Goal: Check status: Check status

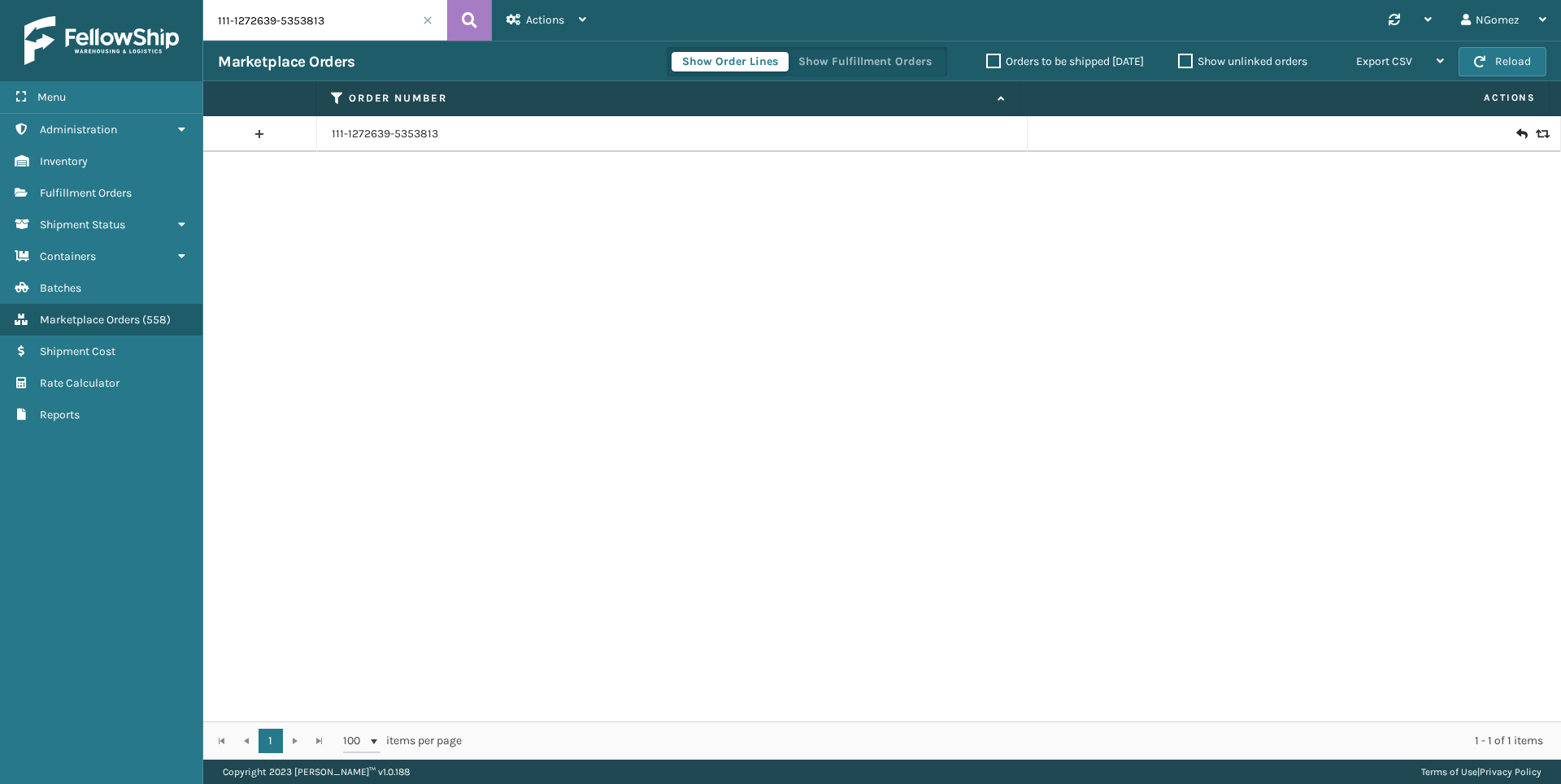
click at [342, 29] on input "111-1272639-5353813" at bounding box center [325, 20] width 244 height 40
click at [71, 196] on span "Fulfillment Orders" at bounding box center [85, 193] width 92 height 14
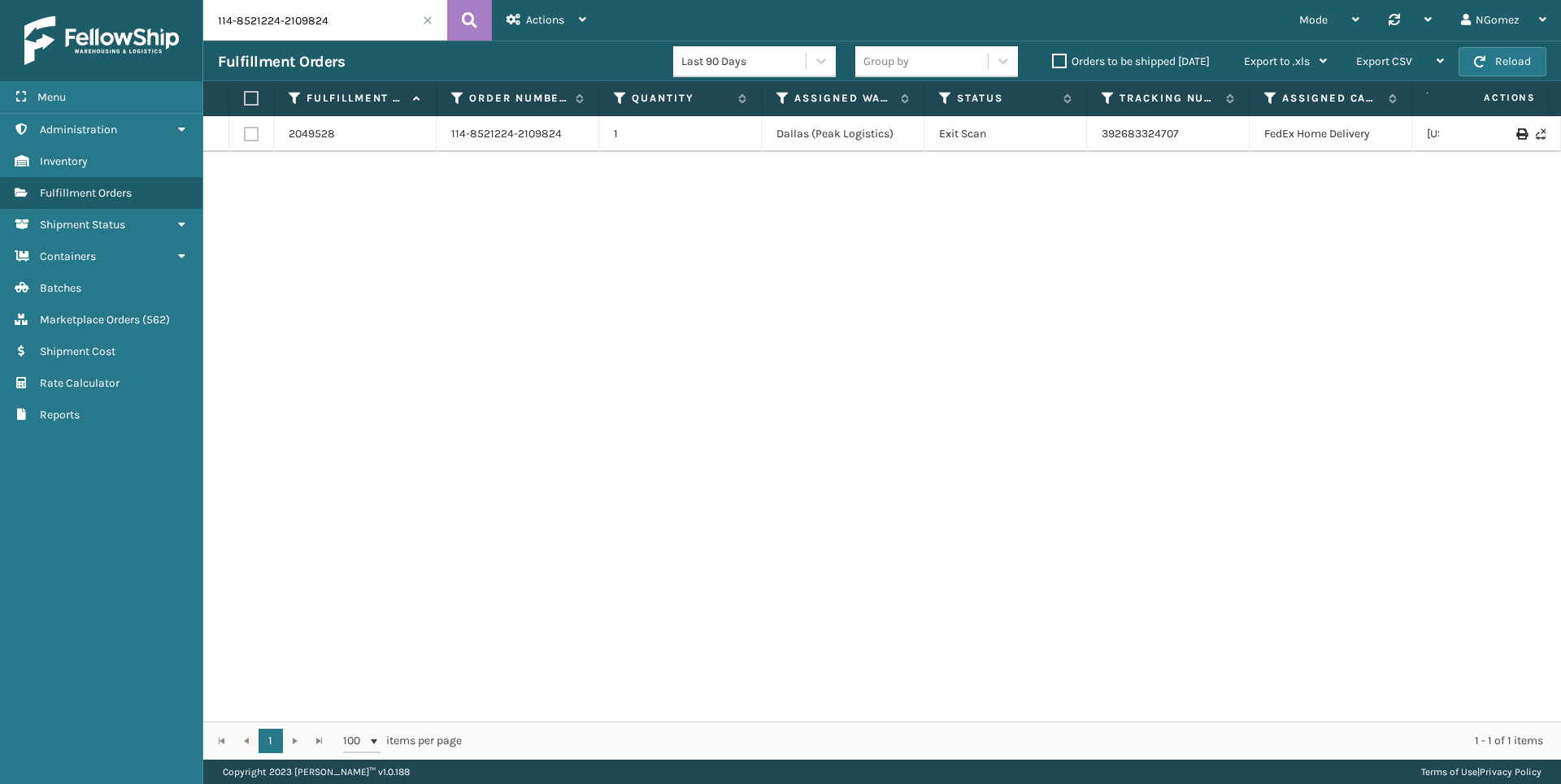
click at [276, 18] on input "114-8521224-2109824" at bounding box center [325, 20] width 244 height 40
paste input "114-8521224-2109824"
click at [1133, 131] on link "392683324707" at bounding box center [1140, 134] width 77 height 14
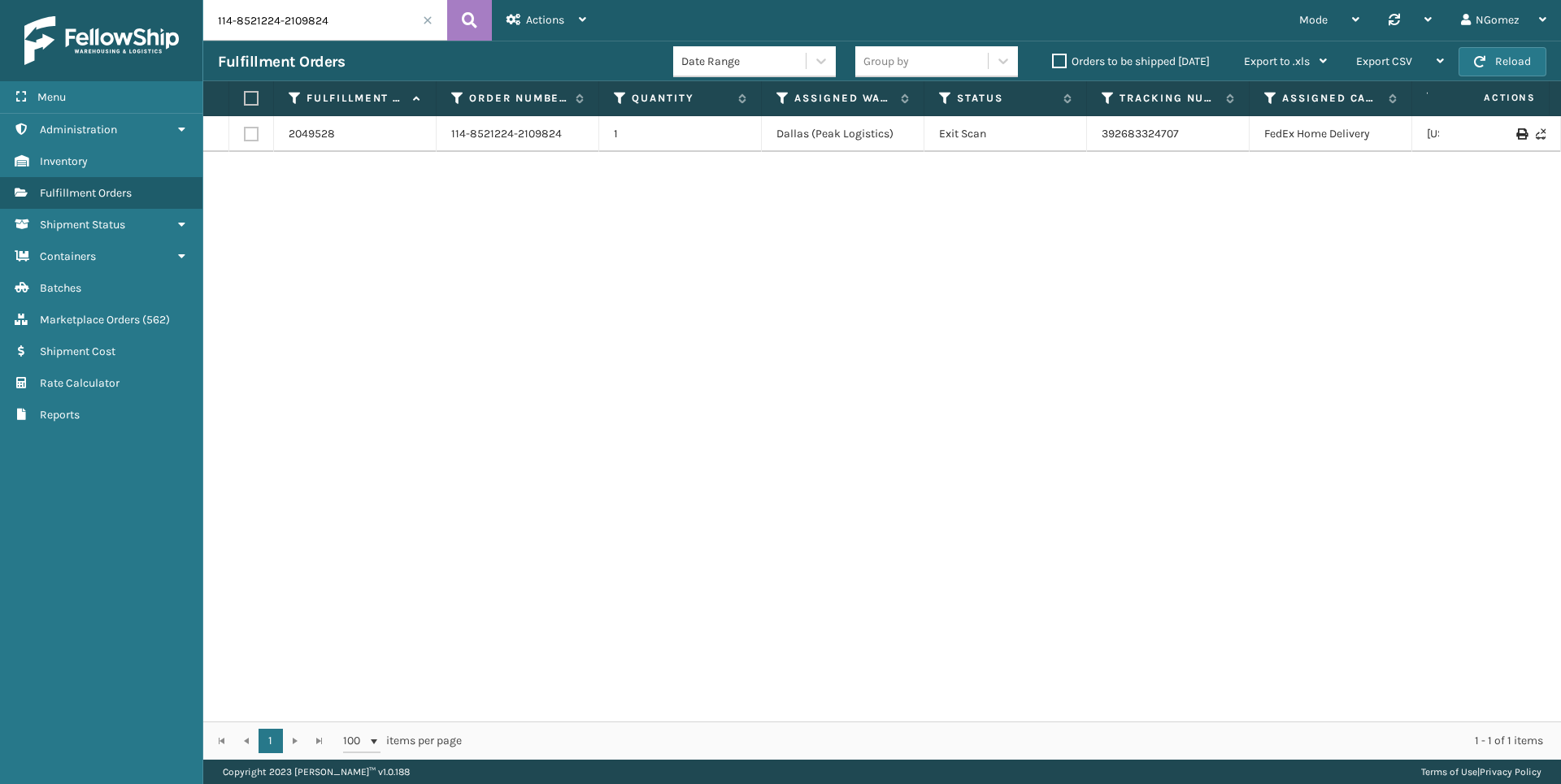
click at [384, 33] on input "114-8521224-2109824" at bounding box center [325, 20] width 244 height 40
type input "="
paste input "114-6098881-6196208"
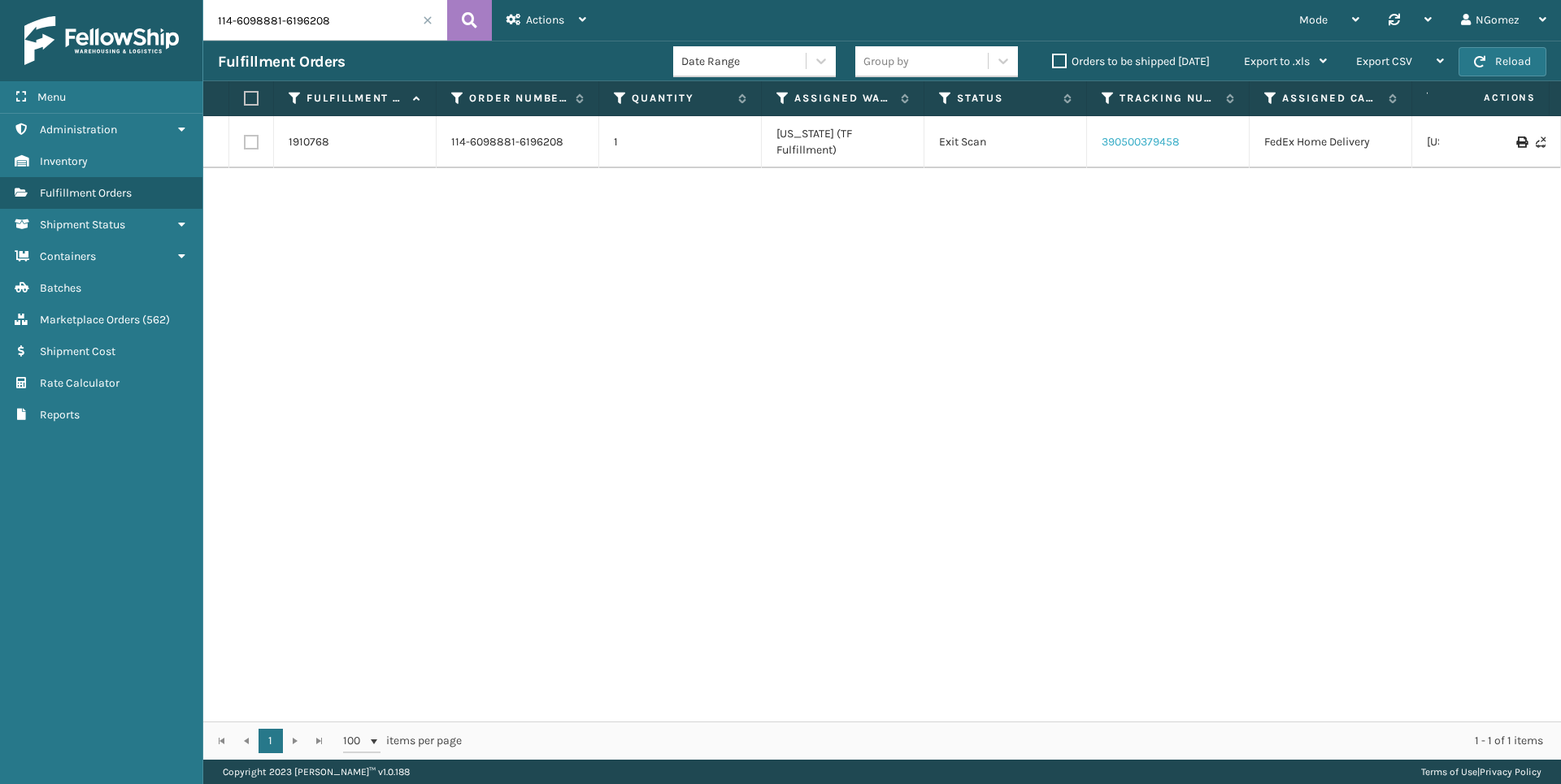
drag, startPoint x: 1132, startPoint y: 121, endPoint x: 1135, endPoint y: 132, distance: 11.4
click at [1133, 121] on td "390500379458" at bounding box center [1167, 142] width 163 height 52
click at [1135, 135] on link "390500379458" at bounding box center [1140, 142] width 78 height 14
click at [269, 28] on input "114-6098881-6196208" at bounding box center [325, 20] width 244 height 40
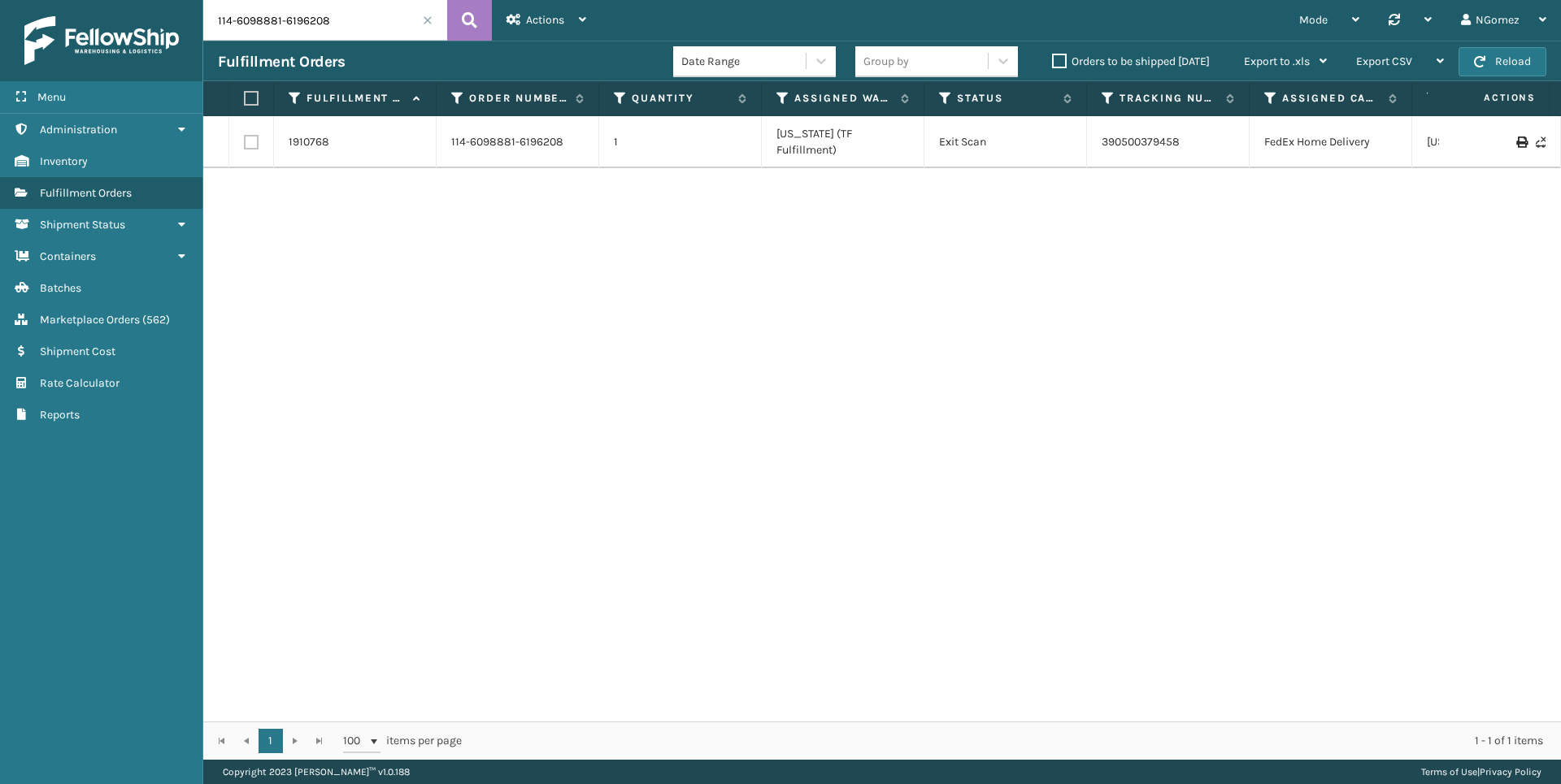
click at [269, 28] on input "114-6098881-6196208" at bounding box center [325, 20] width 244 height 40
paste input "4338191-4876201"
click at [1143, 128] on link "392694616406" at bounding box center [1139, 134] width 76 height 14
click at [295, 27] on input "114-4338191-4876201" at bounding box center [325, 20] width 244 height 40
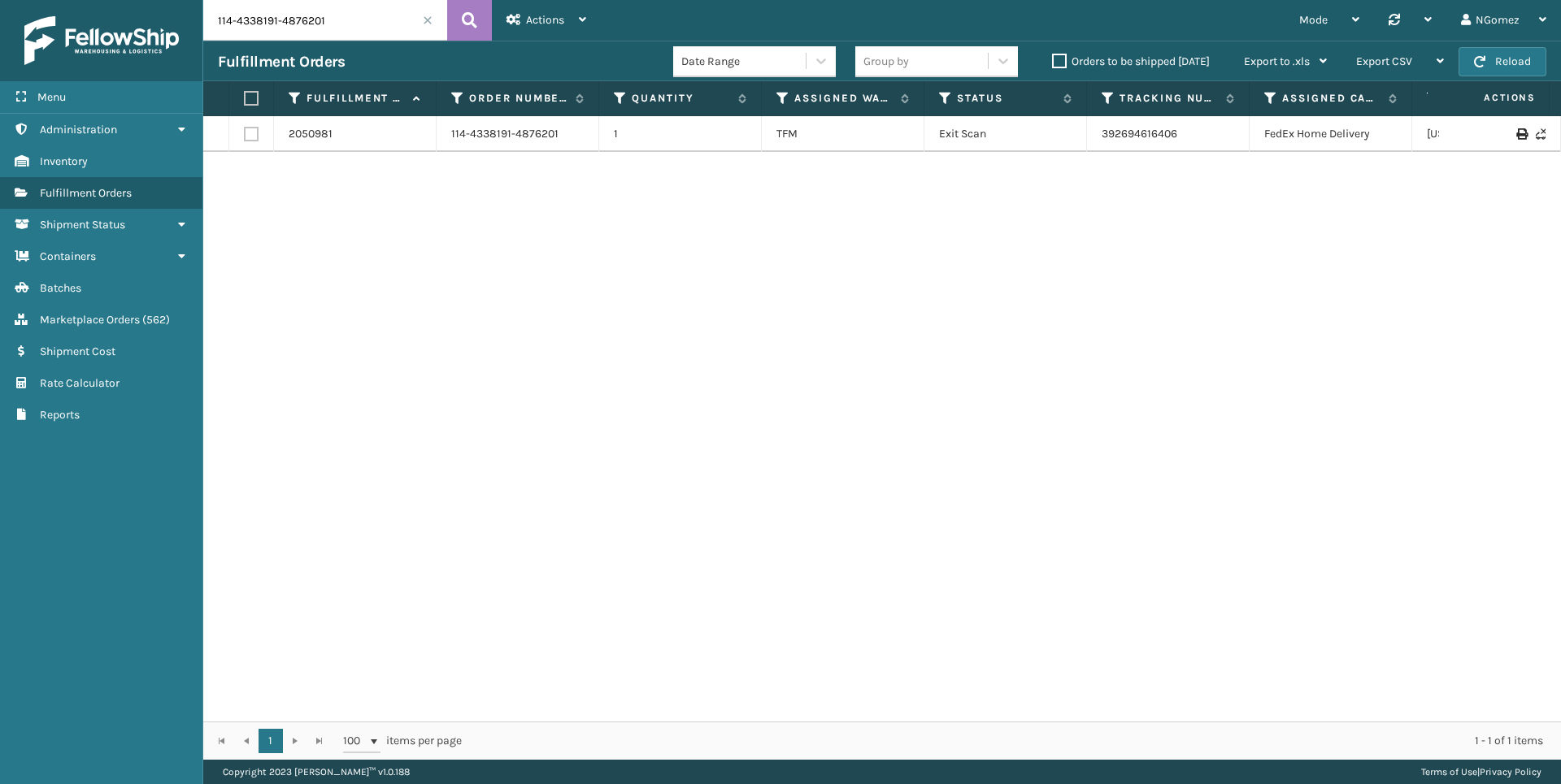
click at [295, 27] on input "114-4338191-4876201" at bounding box center [325, 20] width 244 height 40
paste input "3-3934028-3186613"
click at [1161, 135] on link "392431723558" at bounding box center [1139, 134] width 76 height 14
click at [269, 26] on input "113-3934028-3186613" at bounding box center [325, 20] width 244 height 40
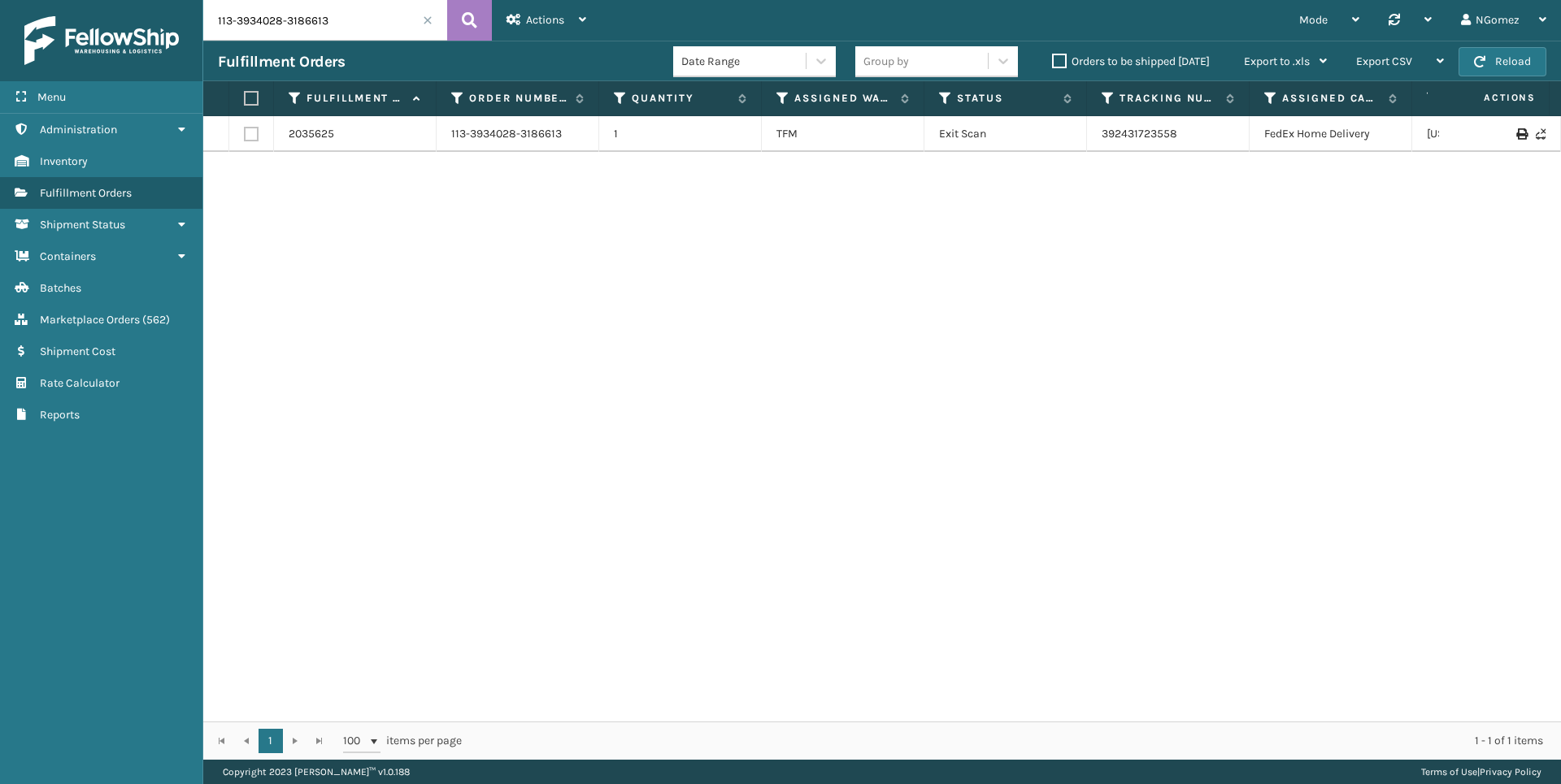
click at [269, 26] on input "113-3934028-3186613" at bounding box center [325, 20] width 244 height 40
paste input "9947558-1038631"
click at [1189, 128] on td "392595003469" at bounding box center [1167, 134] width 163 height 36
click at [1151, 130] on link "392595003469" at bounding box center [1140, 134] width 78 height 14
click at [335, 23] on input "113-9947558-1038631" at bounding box center [325, 20] width 244 height 40
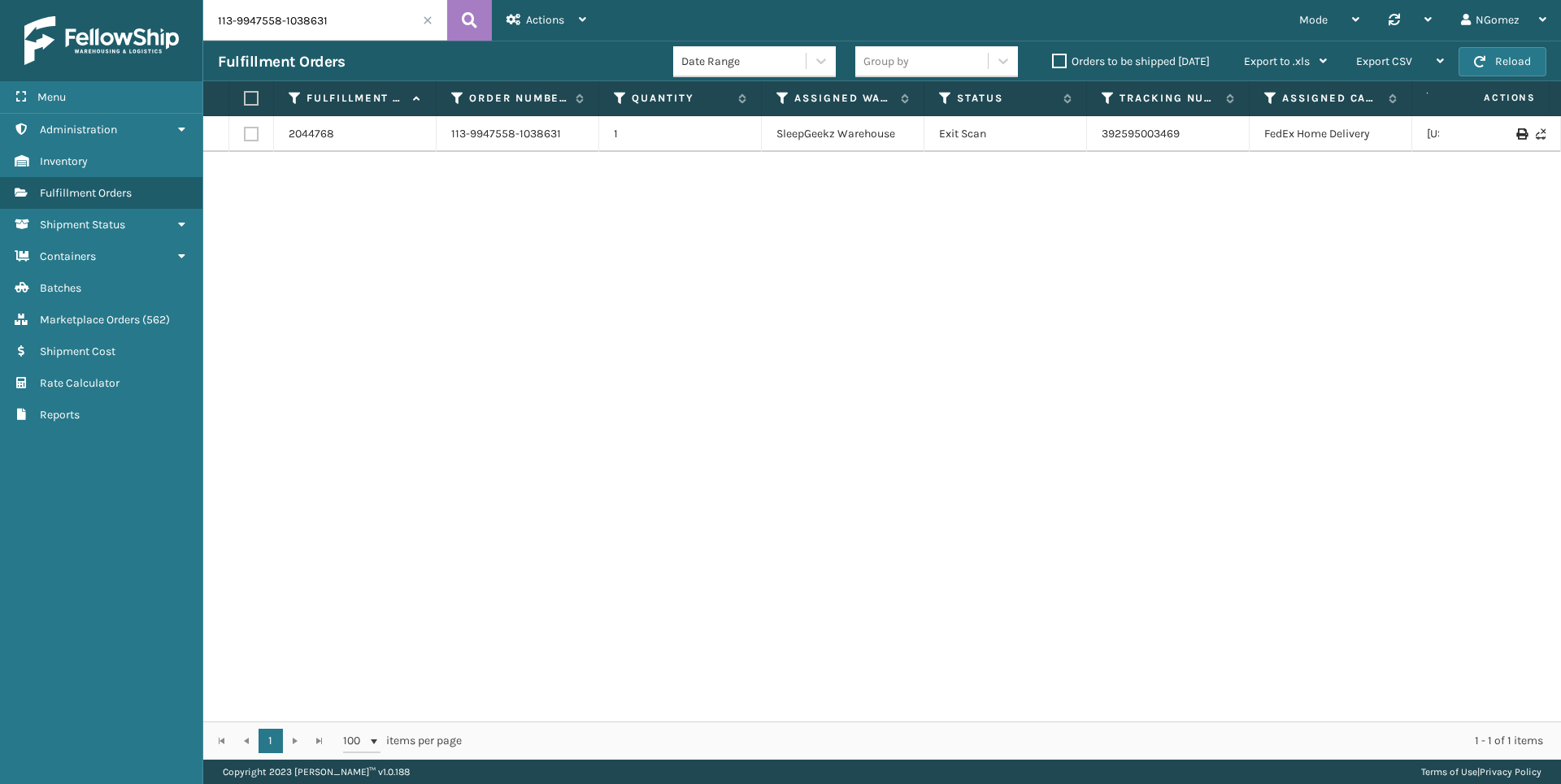
click at [335, 23] on input "113-9947558-1038631" at bounding box center [325, 20] width 244 height 40
paste input "4-9337823-6555455"
click at [1160, 133] on link "1ZH0R7060317532422" at bounding box center [1157, 134] width 112 height 14
click at [279, 26] on input "114-9337823-6555455" at bounding box center [325, 20] width 244 height 40
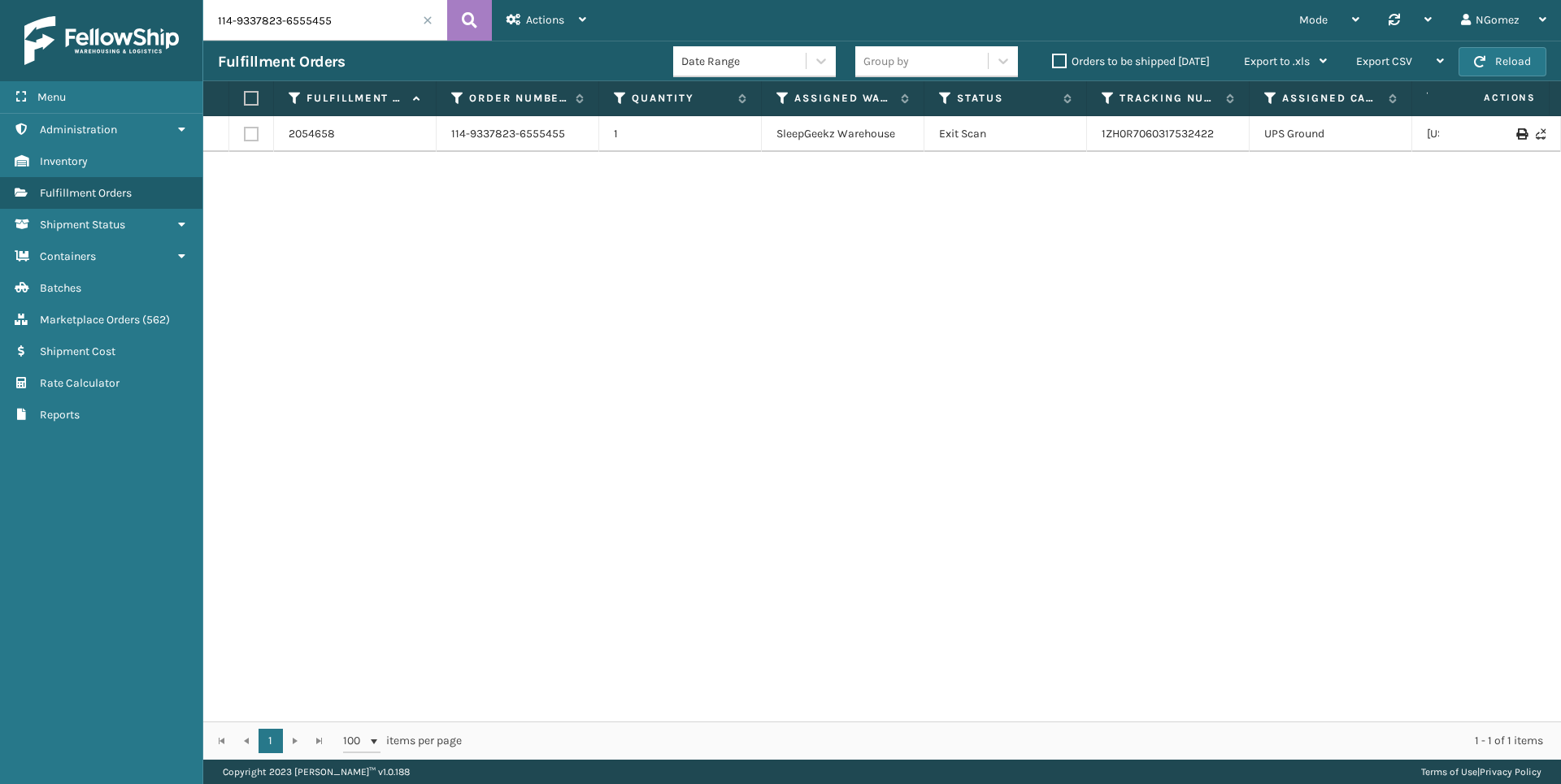
click at [279, 26] on input "114-9337823-6555455" at bounding box center [325, 20] width 244 height 40
paste input "2-4465041-2710628"
type input "112-4465041-2710628"
click at [1166, 127] on link "392721535494" at bounding box center [1138, 134] width 75 height 14
